Goal: Find specific page/section: Find specific page/section

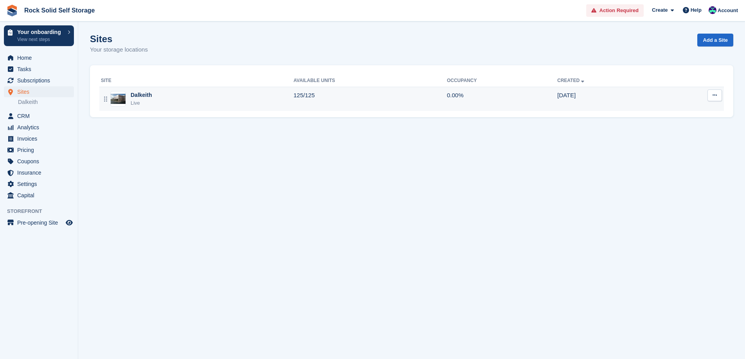
click at [144, 96] on div "Dalkeith" at bounding box center [141, 95] width 21 height 8
